Goal: Task Accomplishment & Management: Use online tool/utility

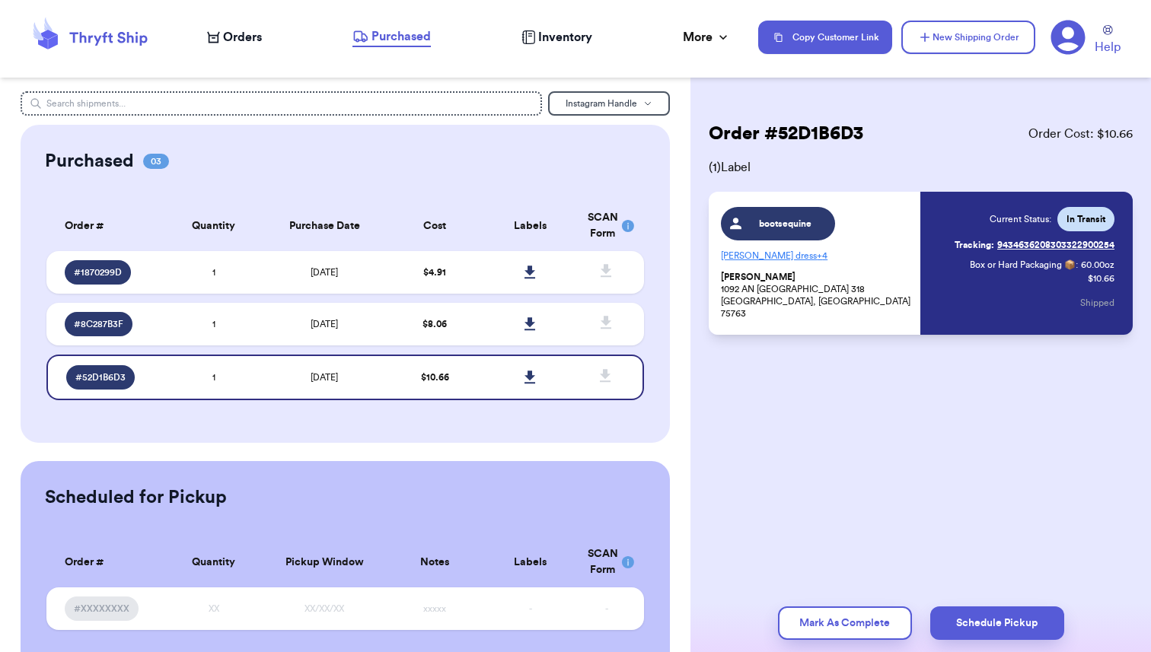
scroll to position [5, 0]
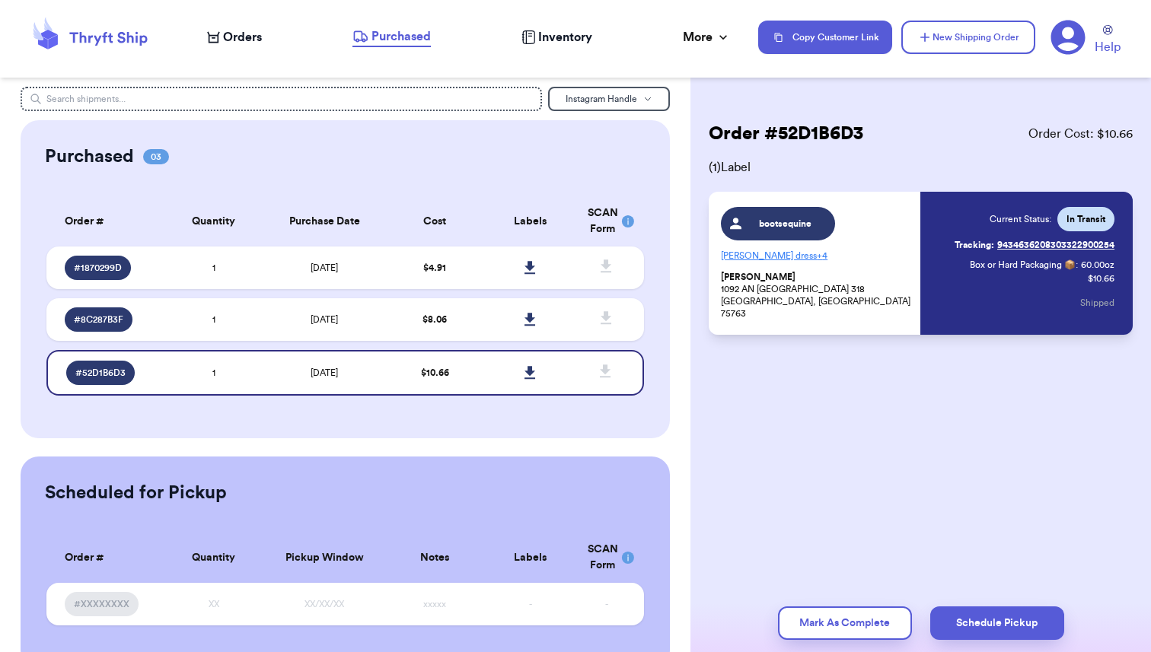
click at [223, 44] on span "Orders" at bounding box center [242, 37] width 39 height 18
select select "unpaid"
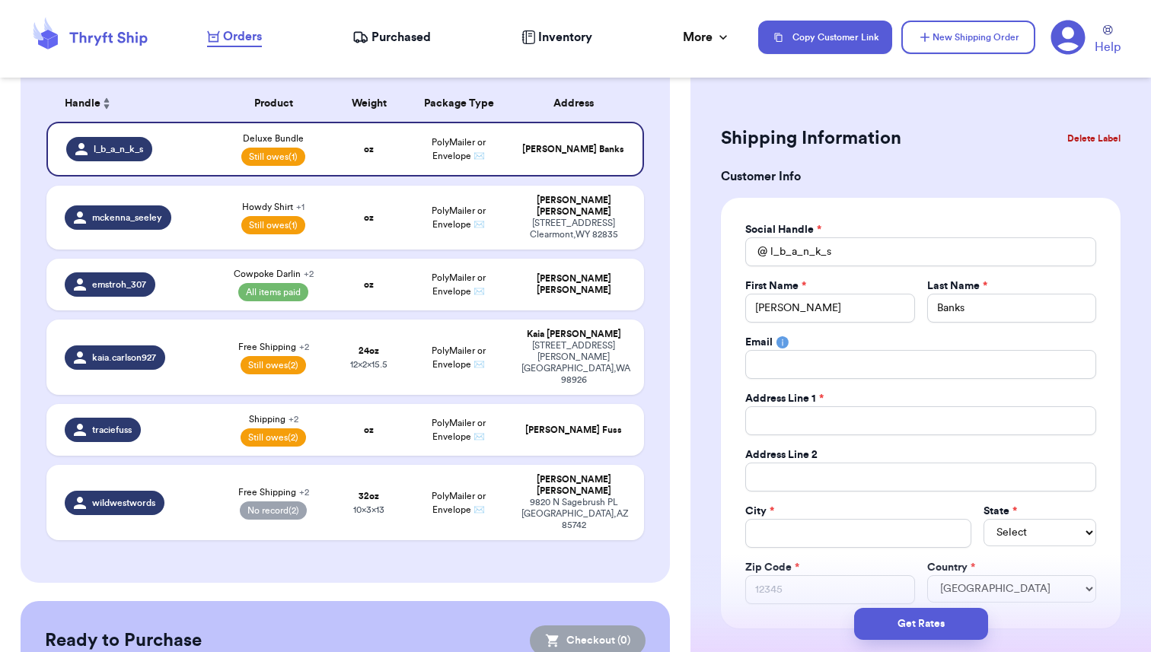
scroll to position [147, 0]
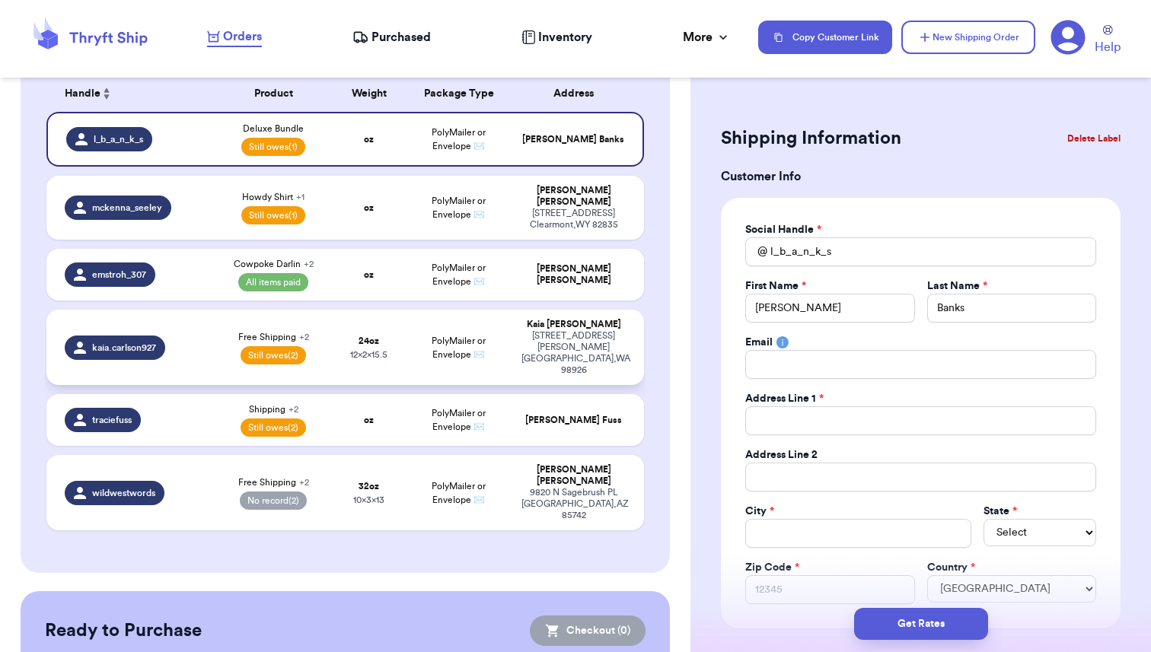
click at [201, 336] on div "kaia.carlson927" at bounding box center [135, 348] width 140 height 24
type input "Aztec Sherpa"
type input "1"
type input "8"
type input "15.5"
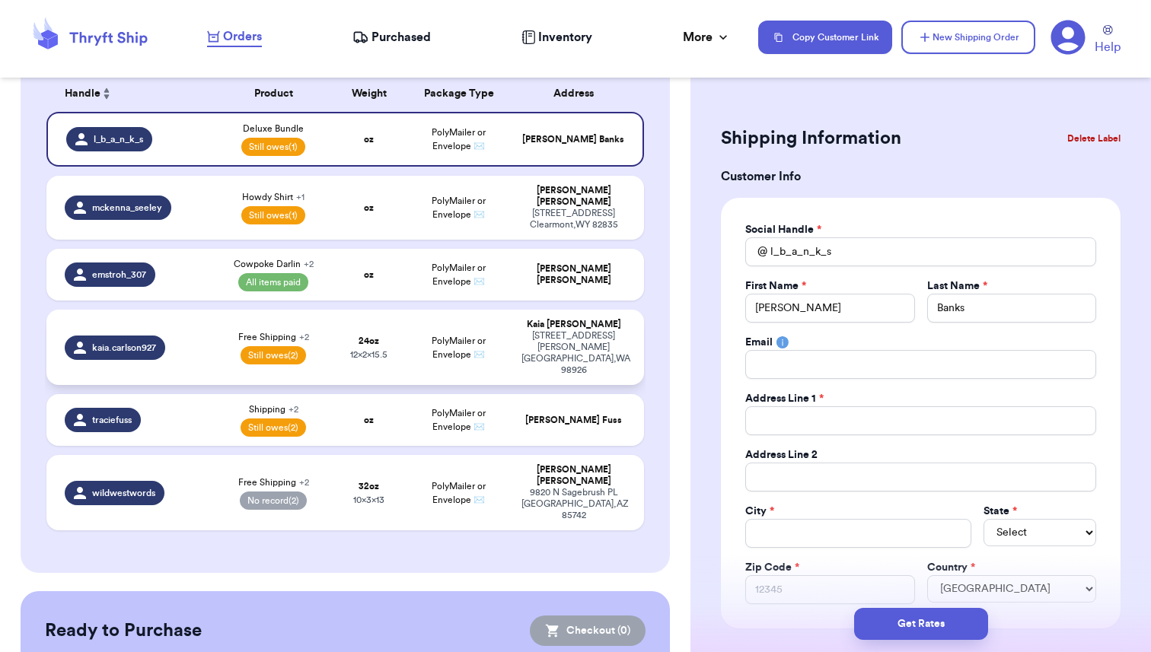
type input "12"
select select "unpaid"
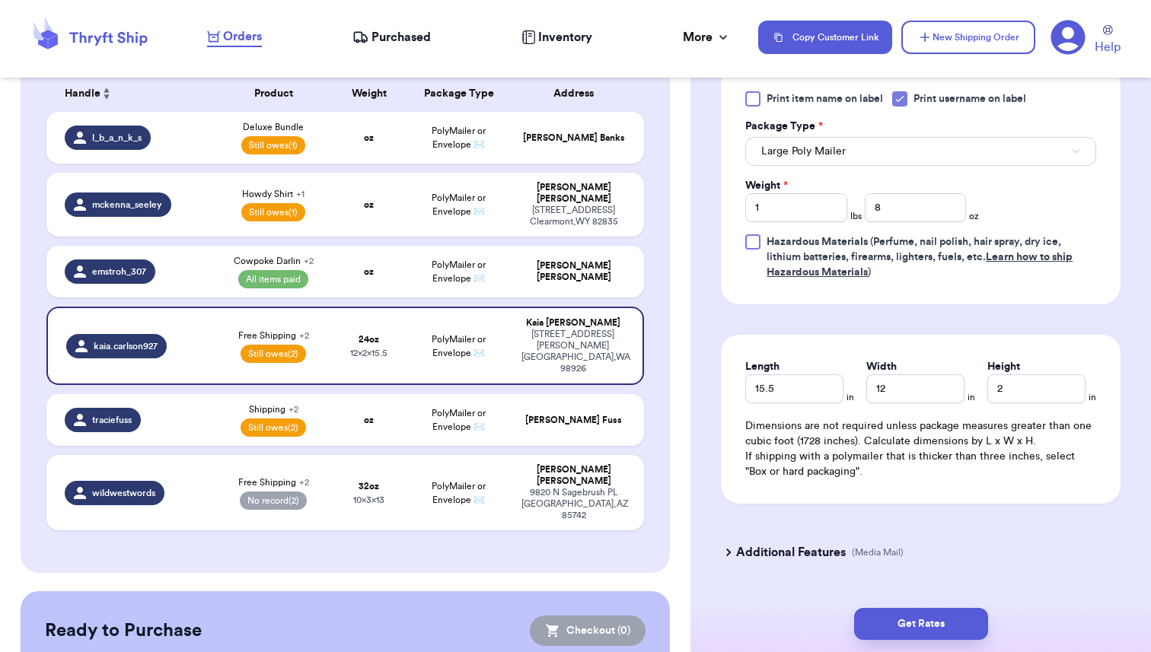
scroll to position [829, 0]
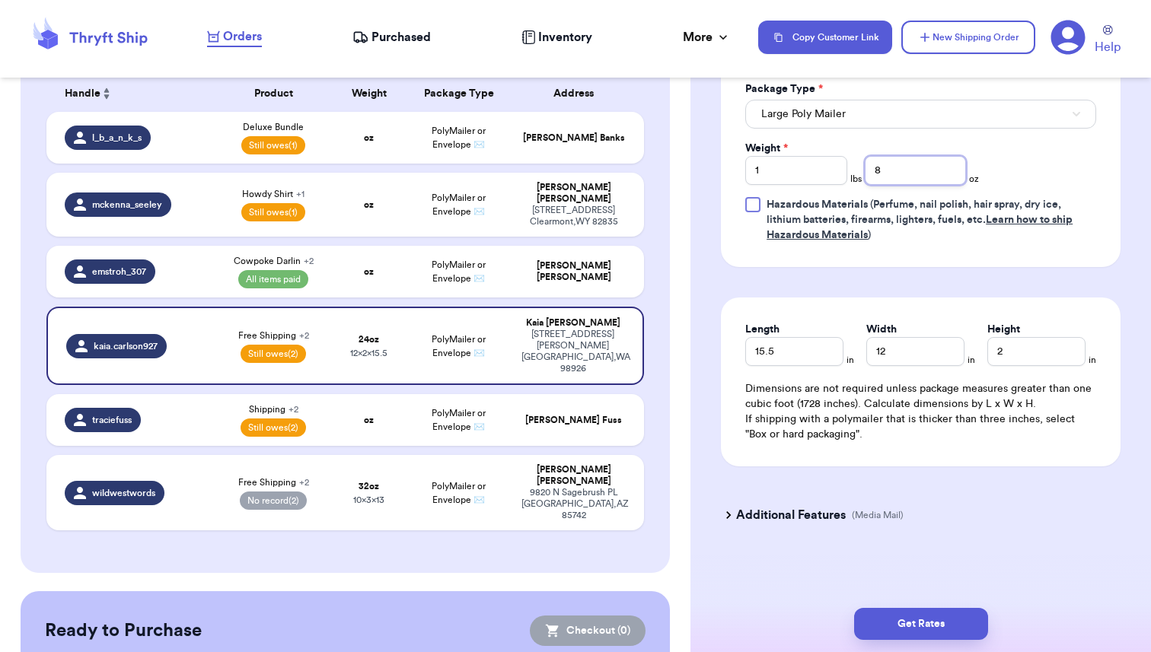
drag, startPoint x: 887, startPoint y: 164, endPoint x: 841, endPoint y: 158, distance: 46.1
click at [841, 158] on div "Weight * 1 lbs 8 oz" at bounding box center [862, 163] width 234 height 44
click at [912, 615] on button "Get Rates" at bounding box center [921, 624] width 134 height 32
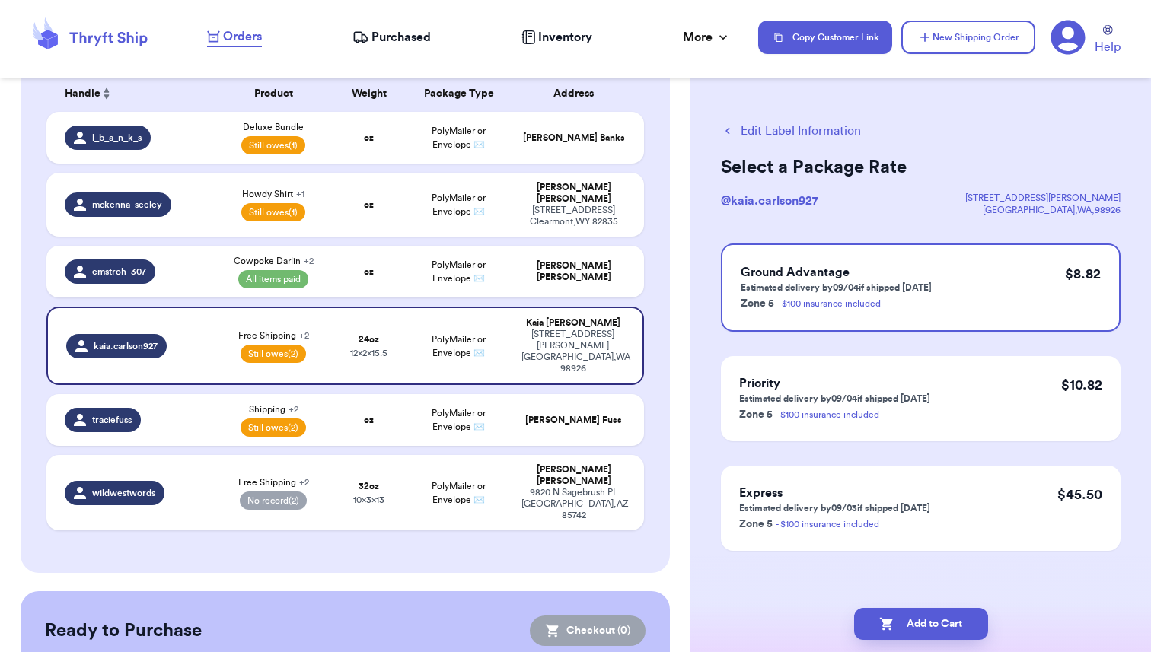
click at [780, 129] on button "Edit Label Information" at bounding box center [791, 131] width 140 height 18
select select "unpaid"
